Goal: Obtain resource: Download file/media

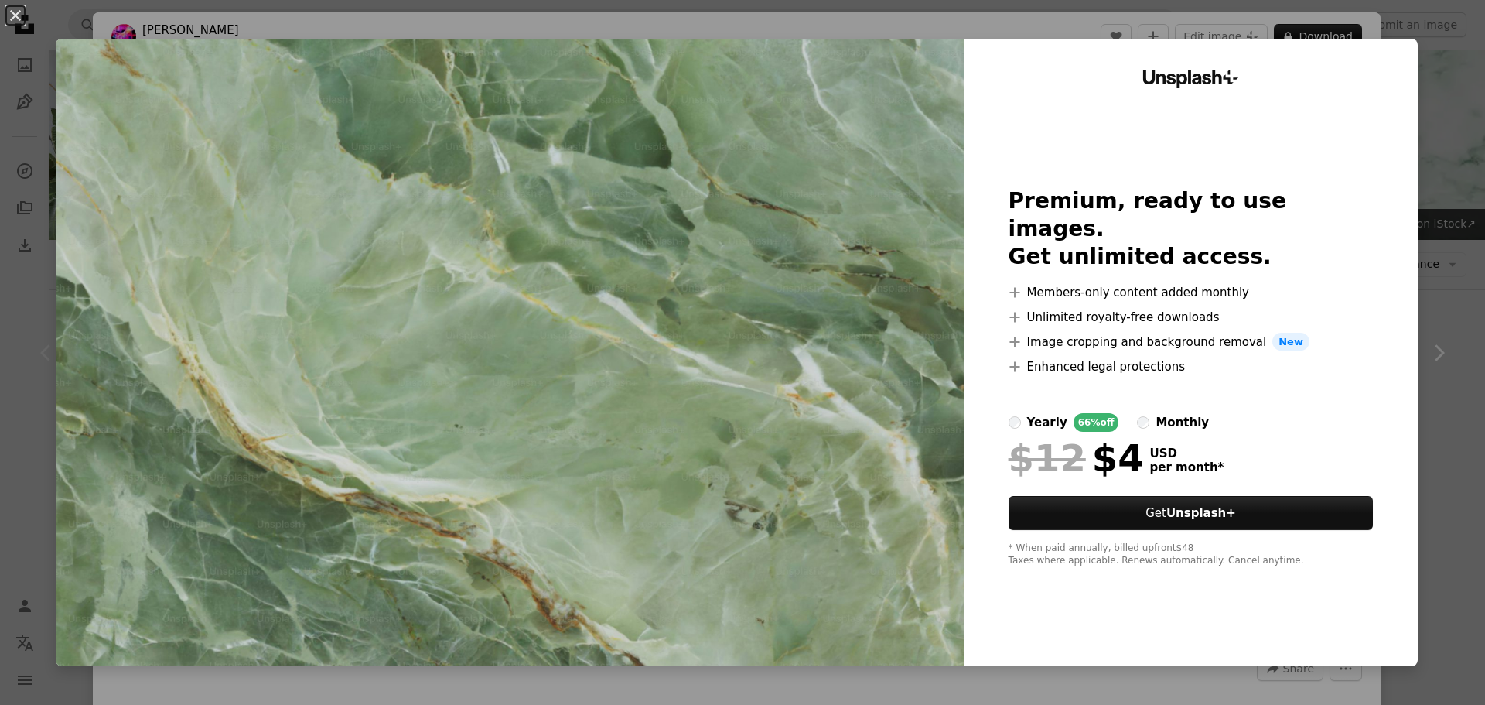
click at [1428, 110] on div "An X shape Unsplash+ Premium, ready to use images. Get unlimited access. A plus…" at bounding box center [742, 352] width 1485 height 705
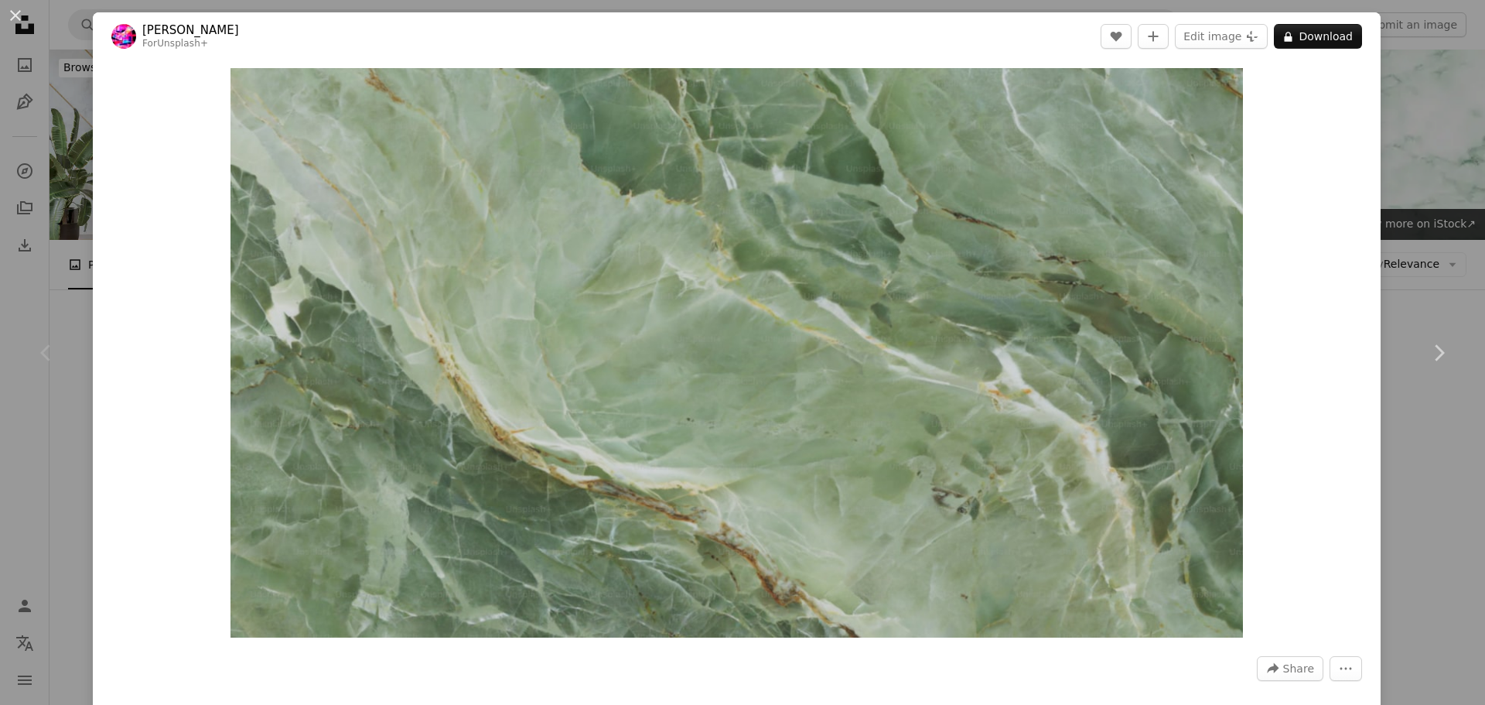
click at [75, 139] on div "An X shape Chevron left Chevron right [PERSON_NAME] For Unsplash+ A heart A plu…" at bounding box center [742, 352] width 1485 height 705
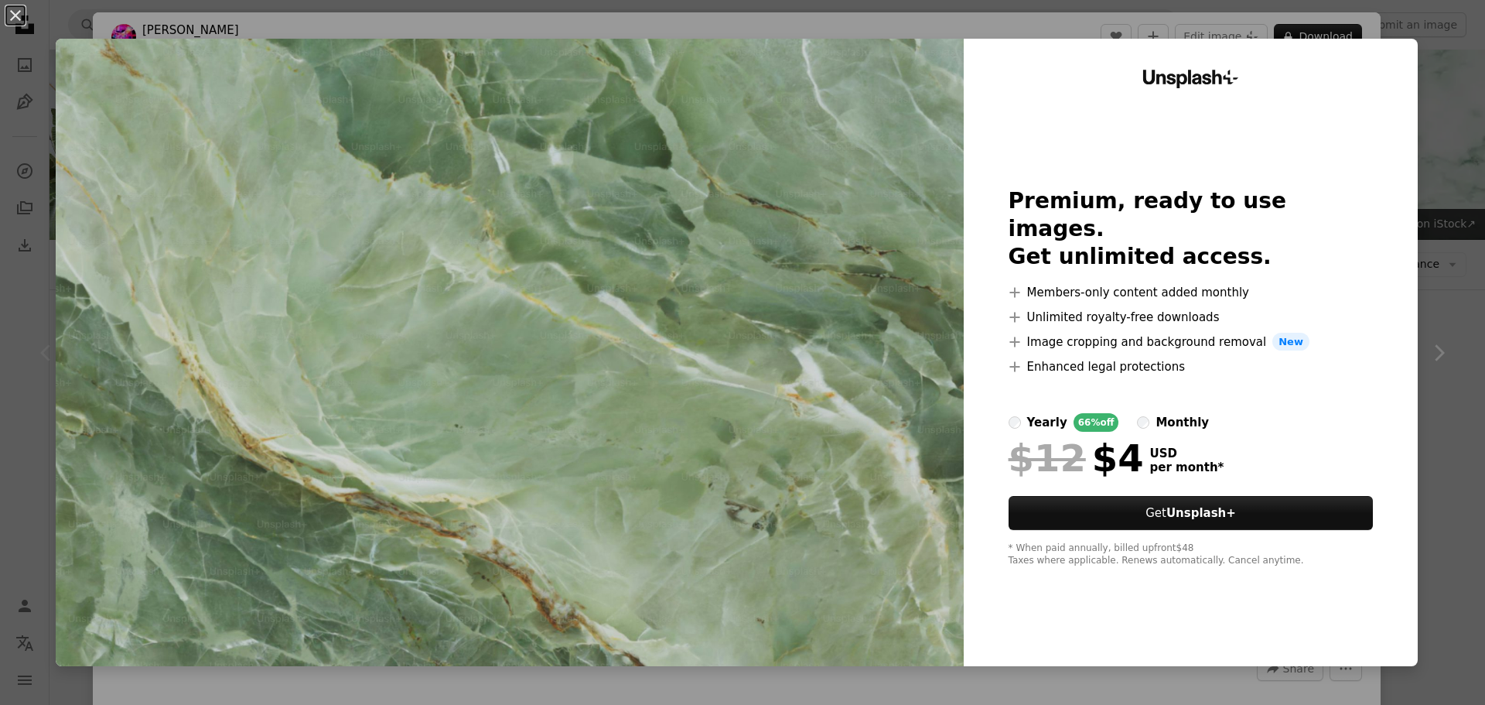
click at [615, 521] on img at bounding box center [510, 352] width 908 height 627
click at [1456, 277] on div "An X shape Unsplash+ Premium, ready to use images. Get unlimited access. A plus…" at bounding box center [742, 352] width 1485 height 705
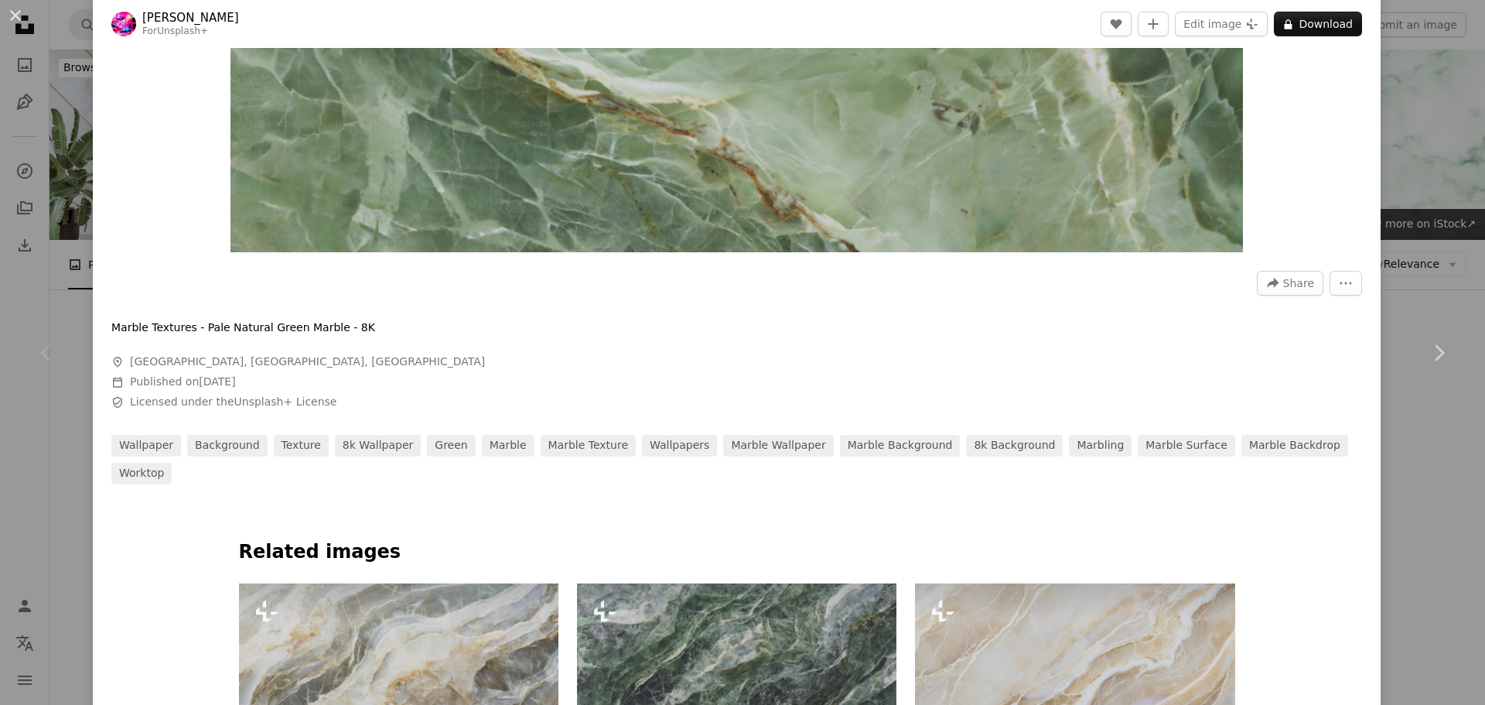
scroll to position [619, 0]
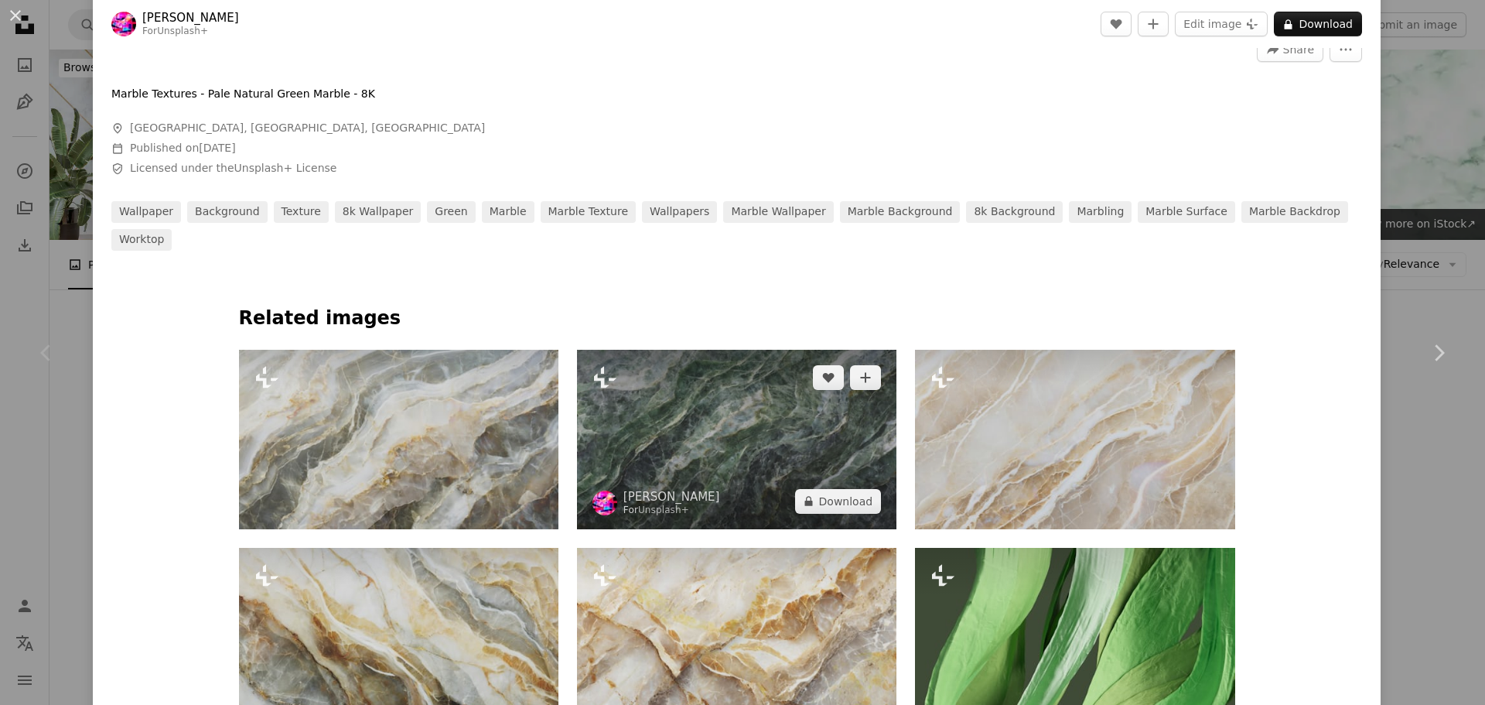
click at [711, 422] on img at bounding box center [736, 439] width 319 height 179
